Goal: Navigation & Orientation: Understand site structure

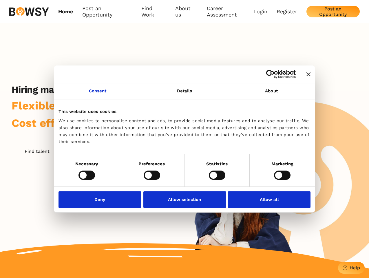
click at [306, 74] on icon "Close banner" at bounding box center [308, 74] width 4 height 4
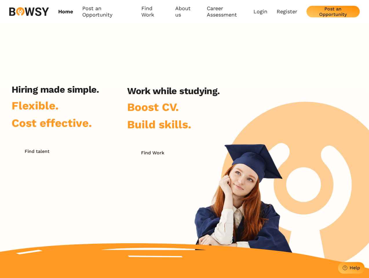
click at [98, 94] on link "Consent" at bounding box center [97, 91] width 87 height 16
click at [184, 94] on h2 "Work while studying." at bounding box center [173, 90] width 92 height 11
click at [271, 94] on div "Hiring made simple. Flexible. Cost effective. Find talent Work while studying. …" at bounding box center [184, 145] width 369 height 245
click at [87, 175] on div "Hiring made simple. Flexible. Cost effective. Find talent Work while studying. …" at bounding box center [115, 157] width 231 height 147
click at [152, 175] on div "Hiring made simple. Flexible. Cost effective. Find talent Work while studying. …" at bounding box center [115, 157] width 231 height 147
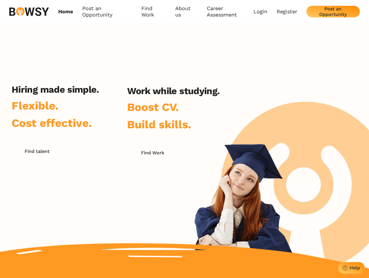
click at [217, 175] on div "Hiring made simple. Flexible. Cost effective. Find talent Work while studying. …" at bounding box center [115, 157] width 231 height 147
click at [282, 175] on div "Hiring made simple. Flexible. Cost effective. Find talent Work while studying. …" at bounding box center [184, 145] width 369 height 245
click at [101, 199] on div "Hiring made simple. Flexible. Cost effective. Find talent Work while studying. …" at bounding box center [115, 157] width 231 height 147
click at [184, 199] on div "Hiring made simple. Flexible. Cost effective. Find talent Work while studying. …" at bounding box center [115, 157] width 231 height 147
